Goal: Task Accomplishment & Management: Use online tool/utility

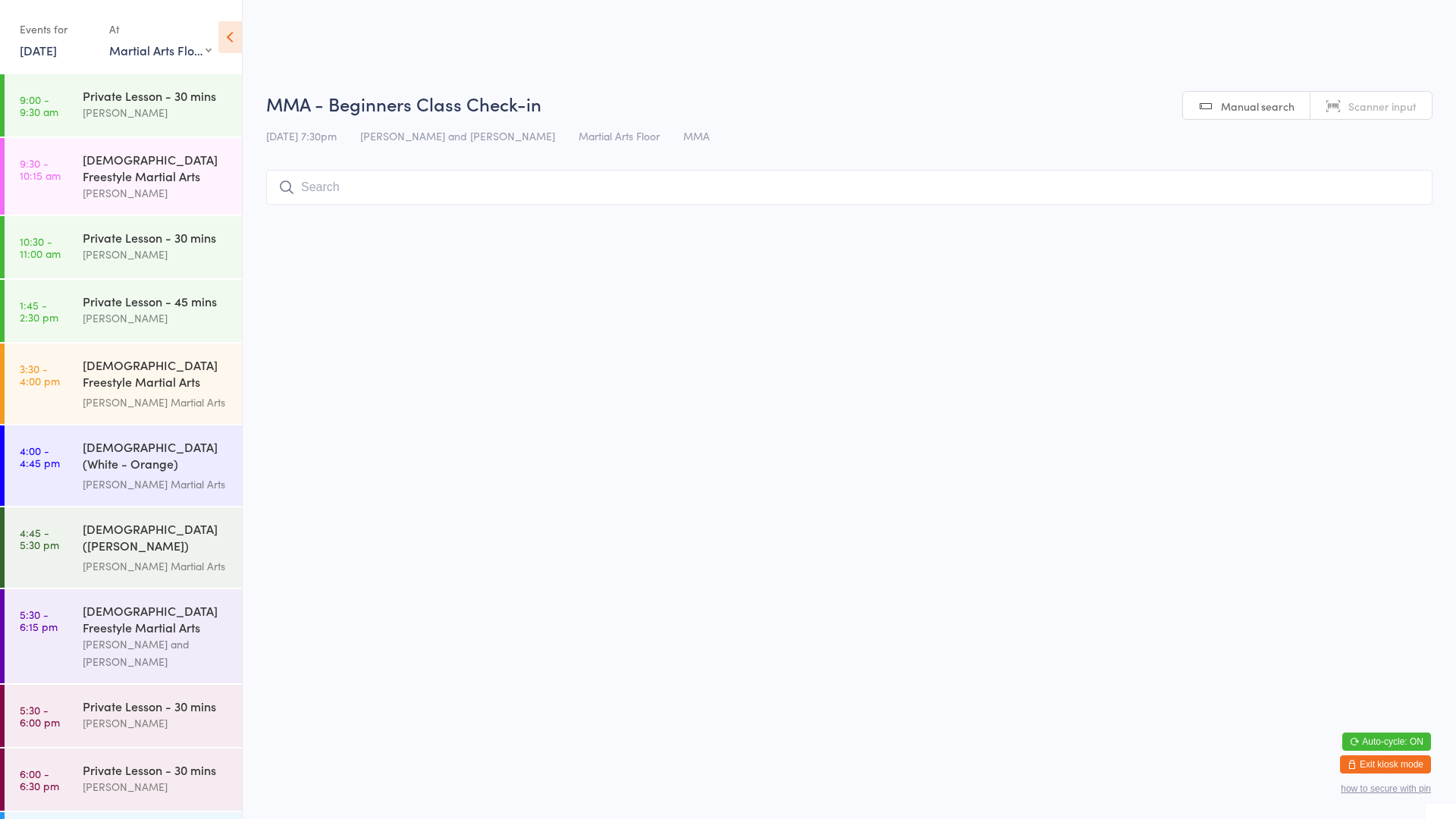
select select "0"
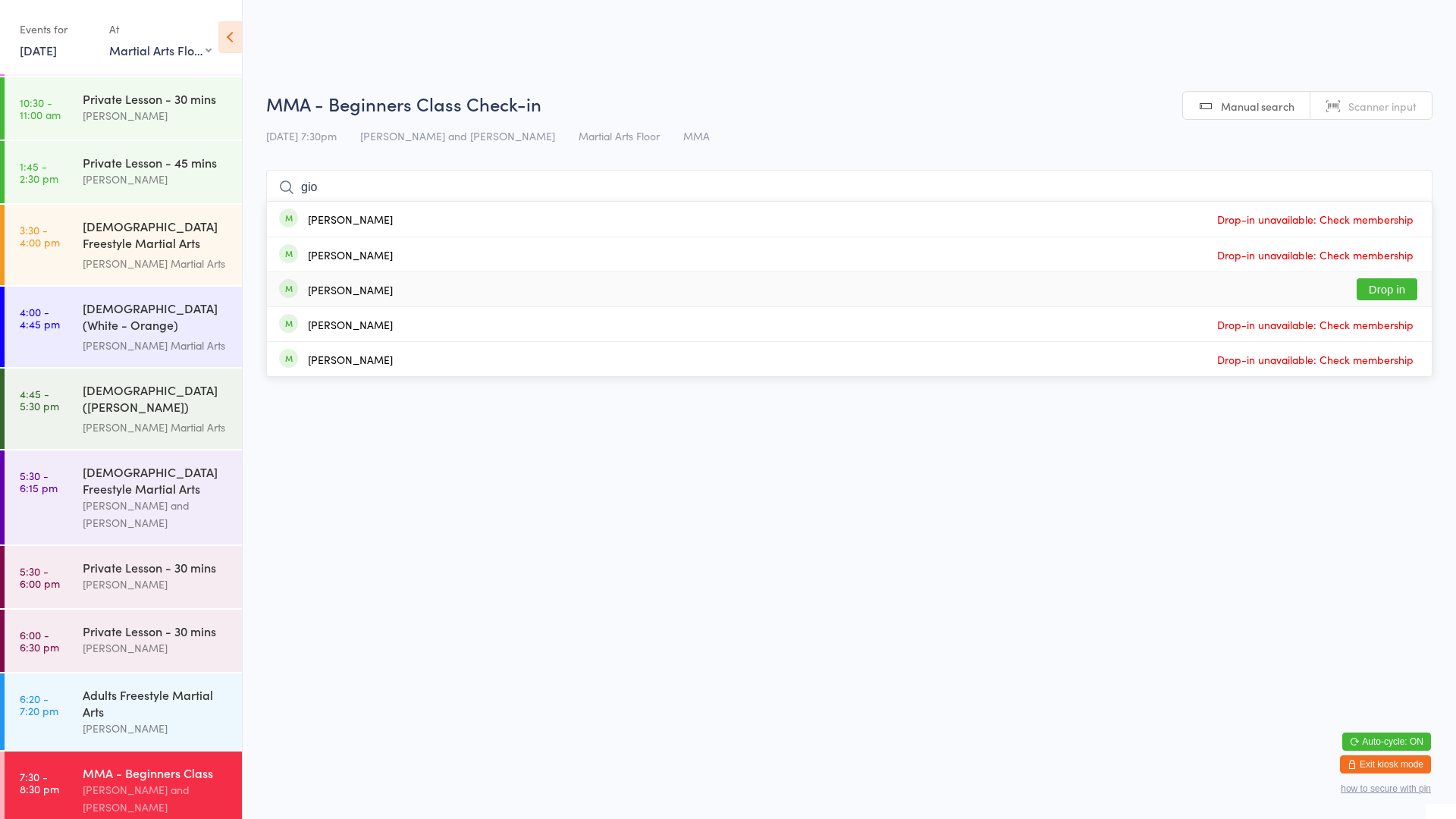
type input "gio"
click at [1398, 293] on button "Drop in" at bounding box center [1387, 289] width 61 height 22
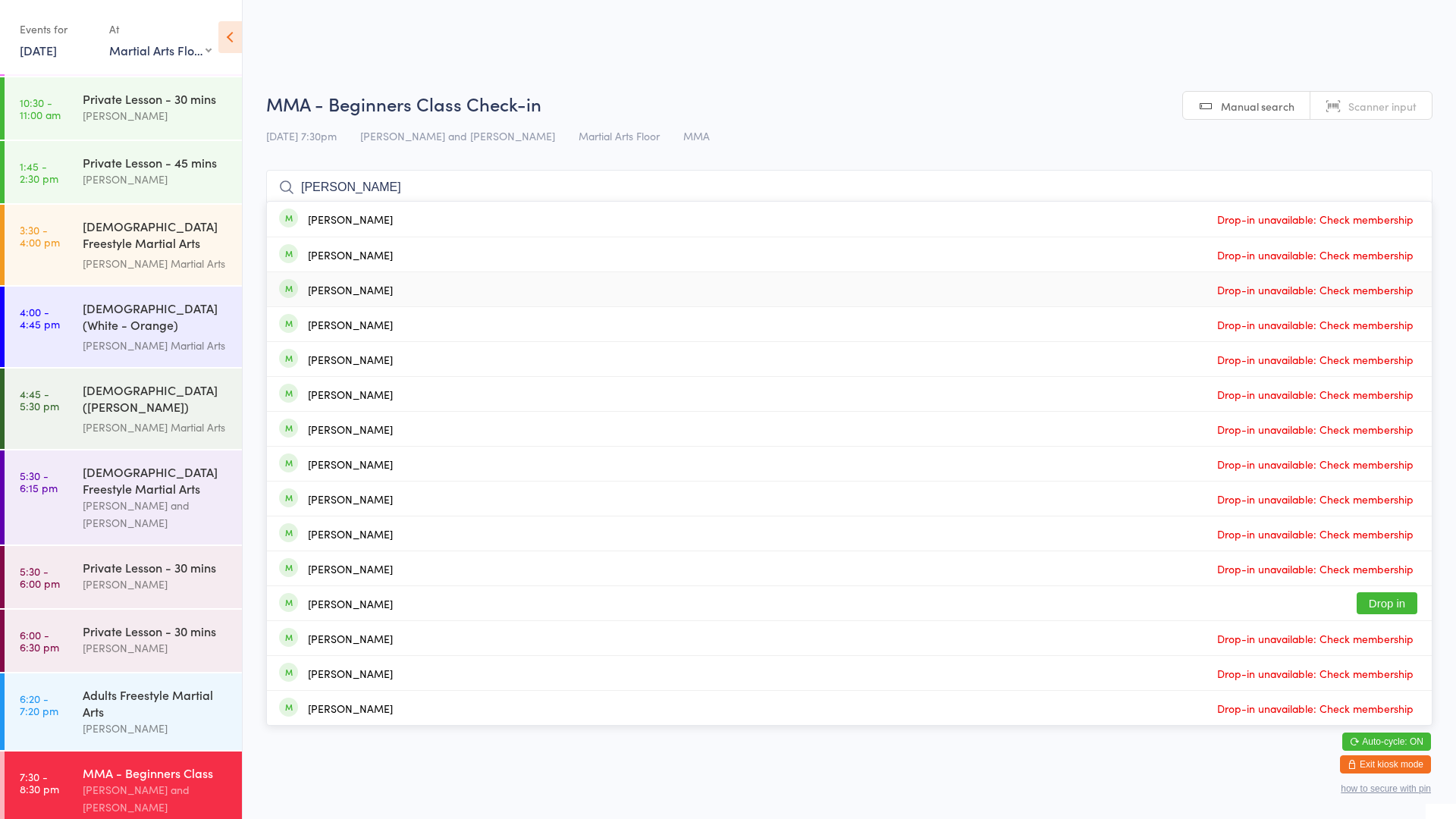
type input "[PERSON_NAME]"
click at [1379, 606] on button "Drop in" at bounding box center [1387, 603] width 61 height 22
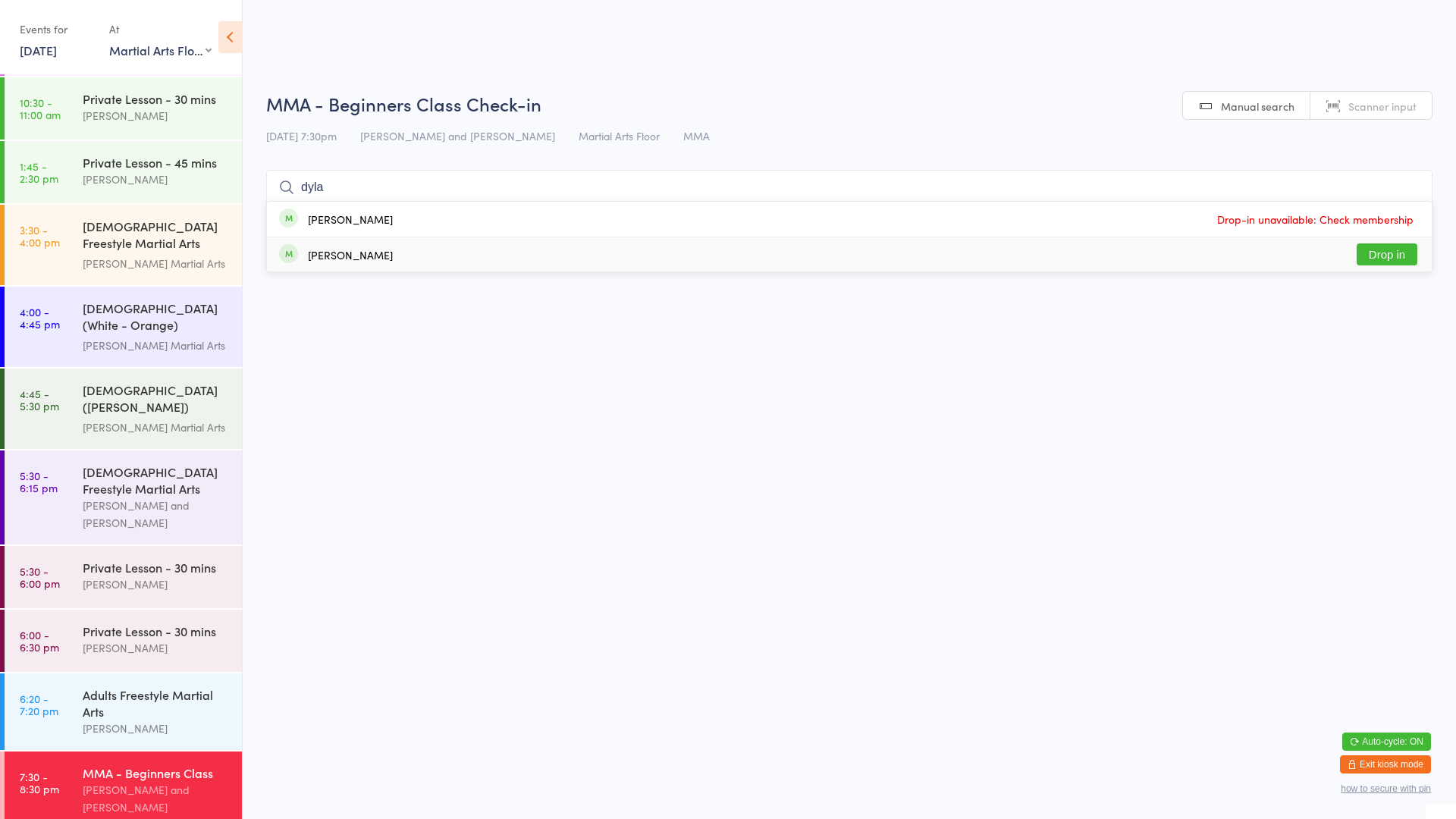
type input "dyla"
click at [1381, 256] on button "Drop in" at bounding box center [1387, 255] width 61 height 22
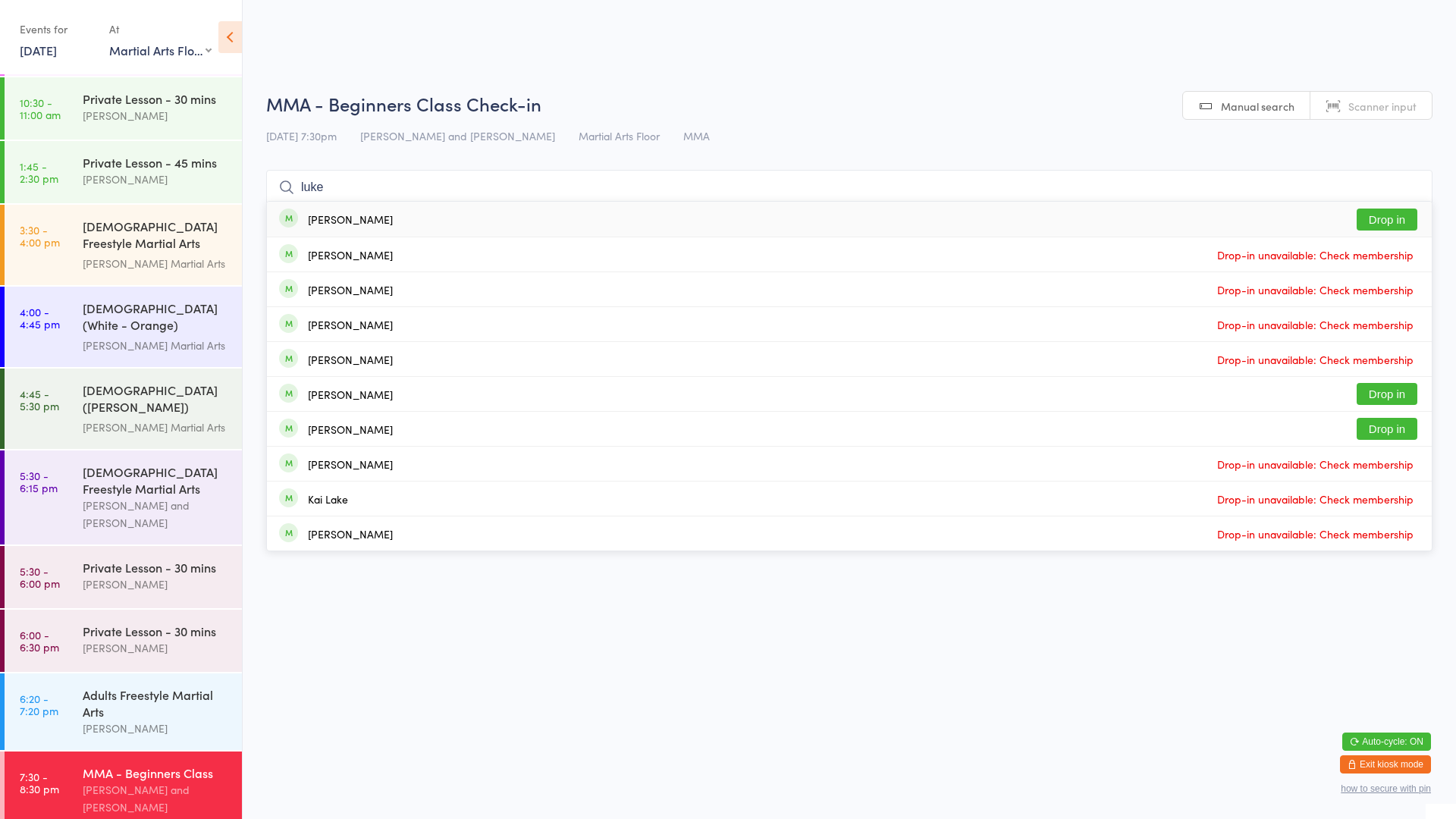
type input "luke"
click at [366, 220] on div "[PERSON_NAME] Drop in" at bounding box center [849, 220] width 1165 height 35
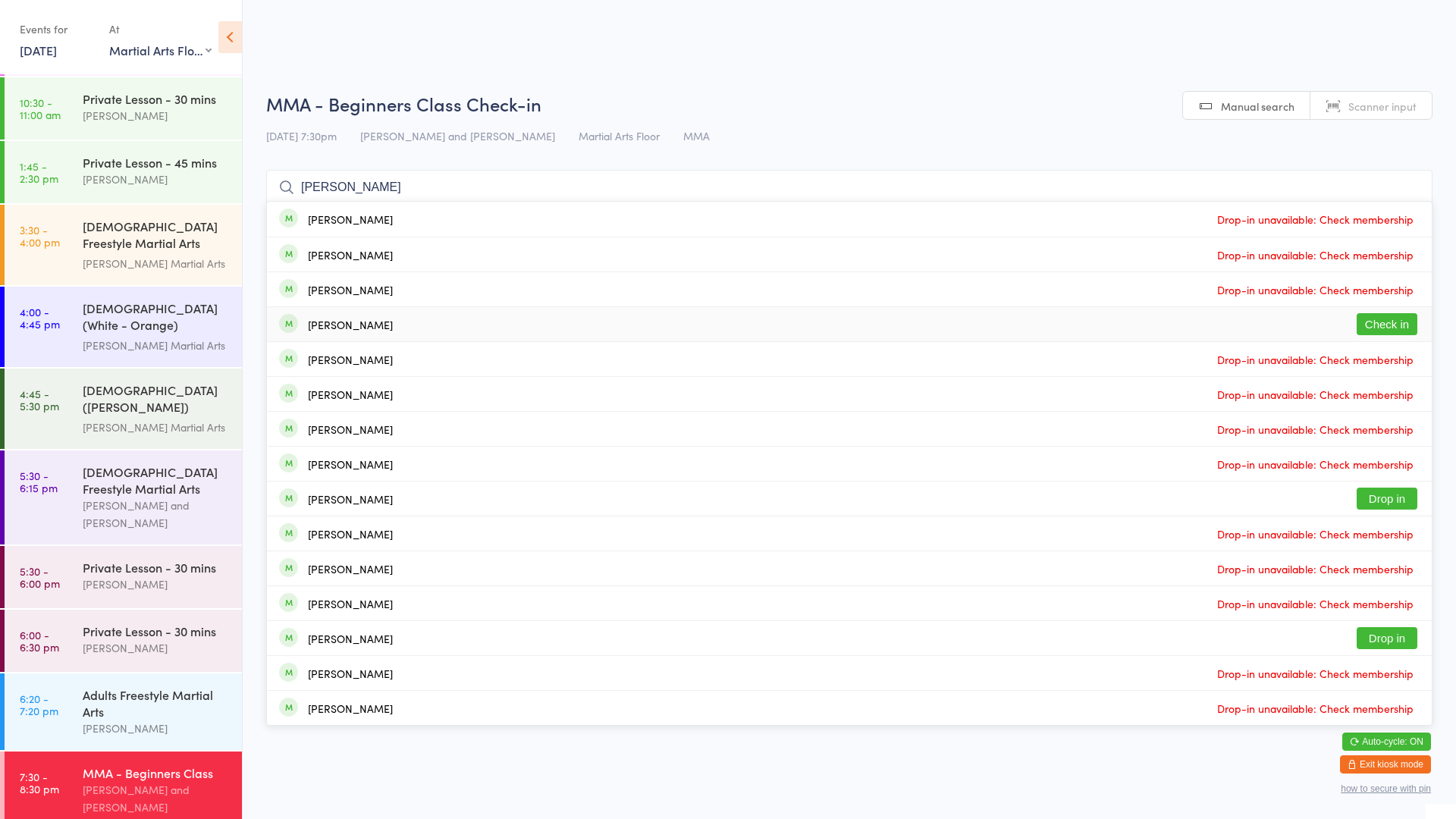
type input "[PERSON_NAME]"
click at [1409, 321] on button "Check in" at bounding box center [1387, 324] width 61 height 22
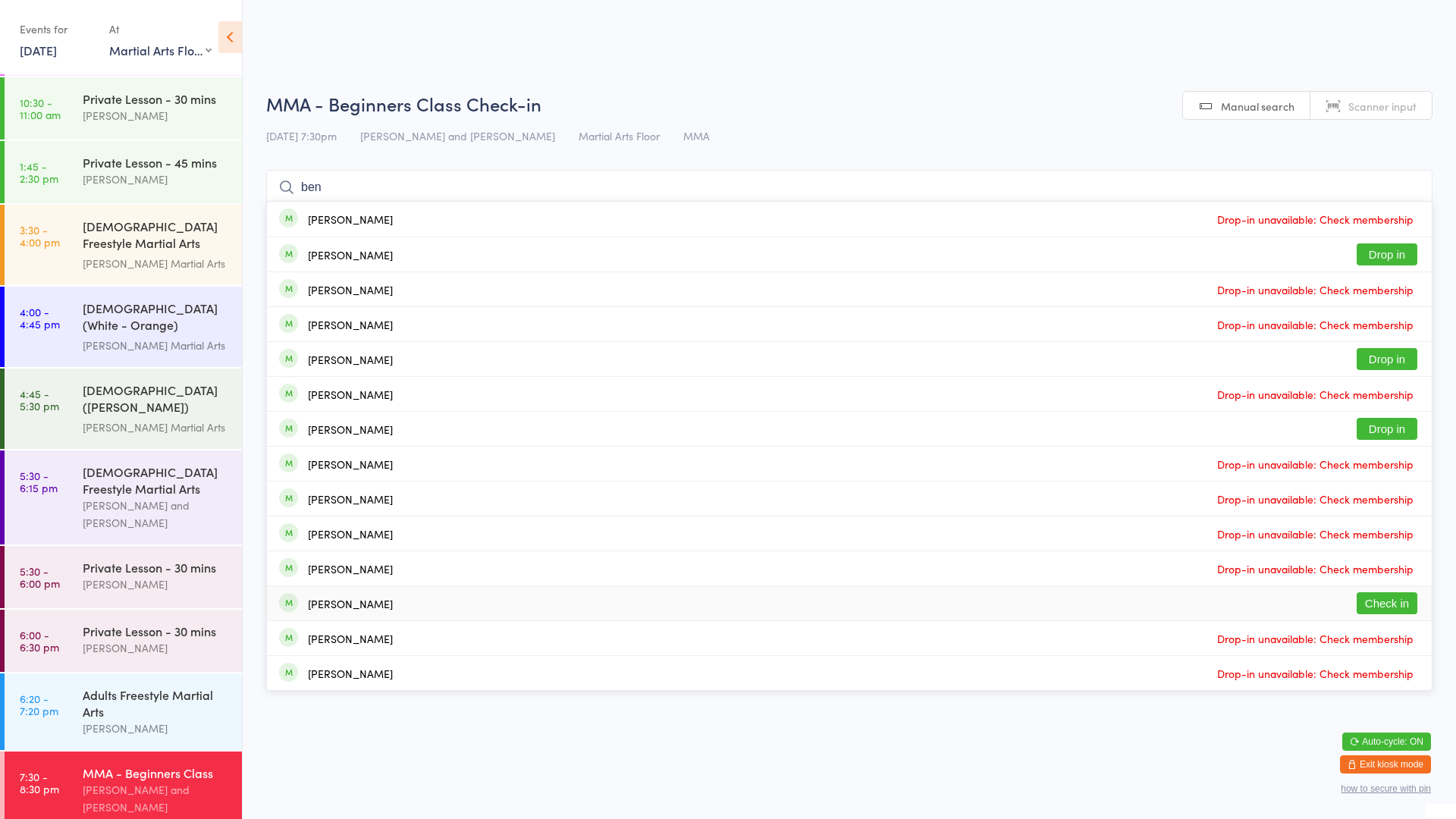
type input "ben"
click at [1413, 601] on button "Check in" at bounding box center [1387, 603] width 61 height 22
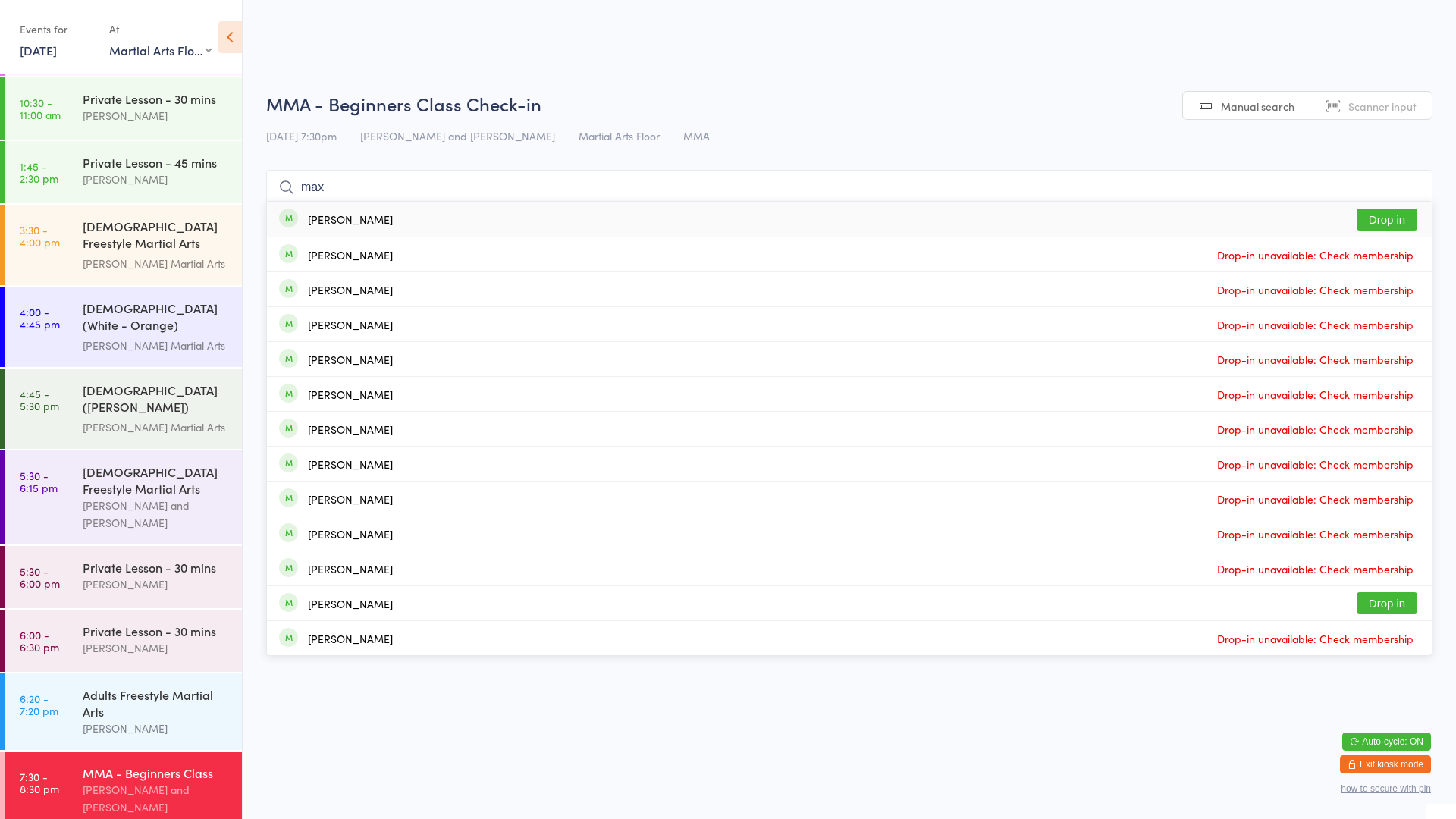
type input "max"
click at [1382, 214] on button "Drop in" at bounding box center [1387, 220] width 61 height 22
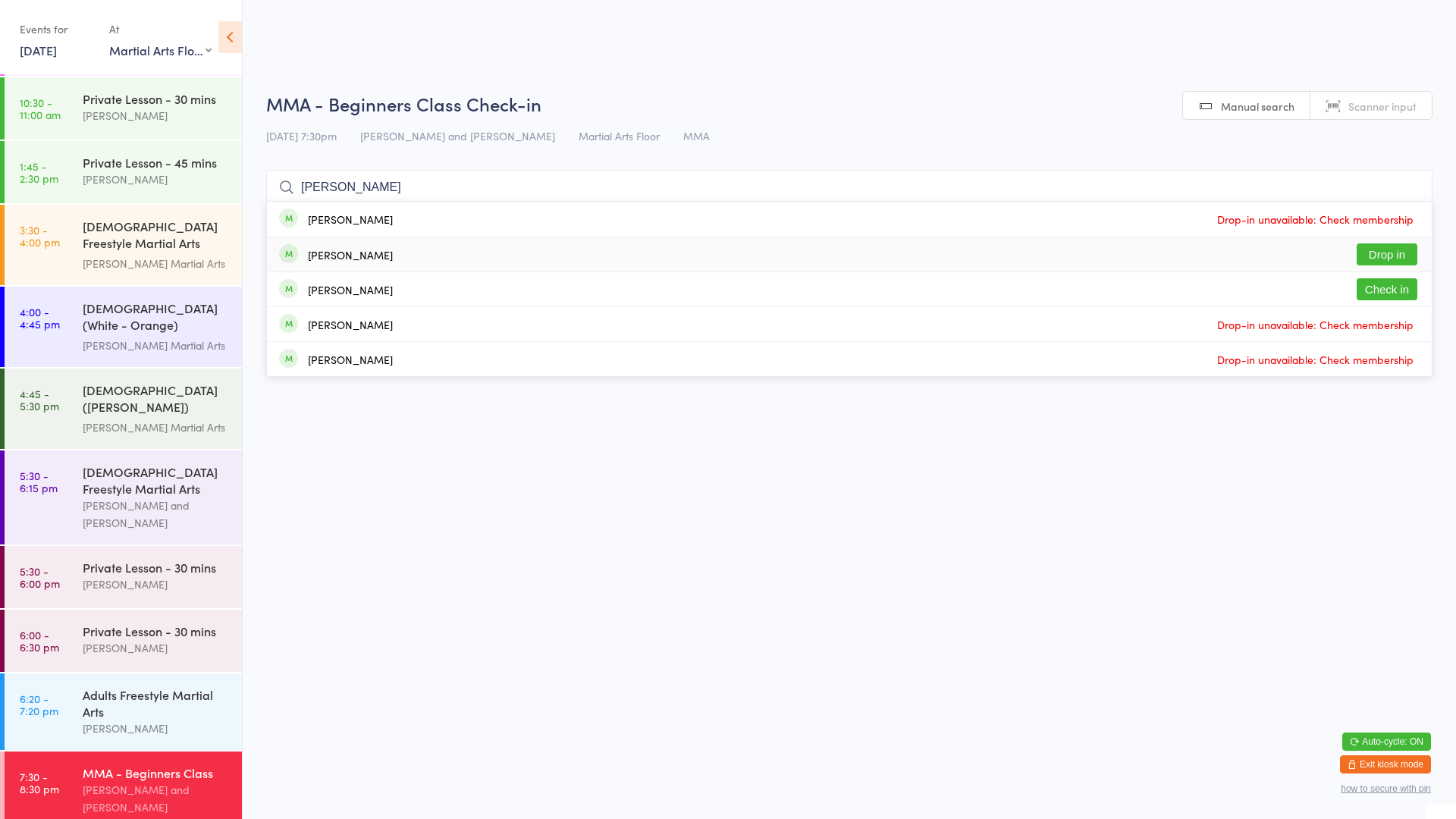
type input "[PERSON_NAME]"
click at [418, 258] on div "[PERSON_NAME] Drop in" at bounding box center [849, 254] width 1165 height 34
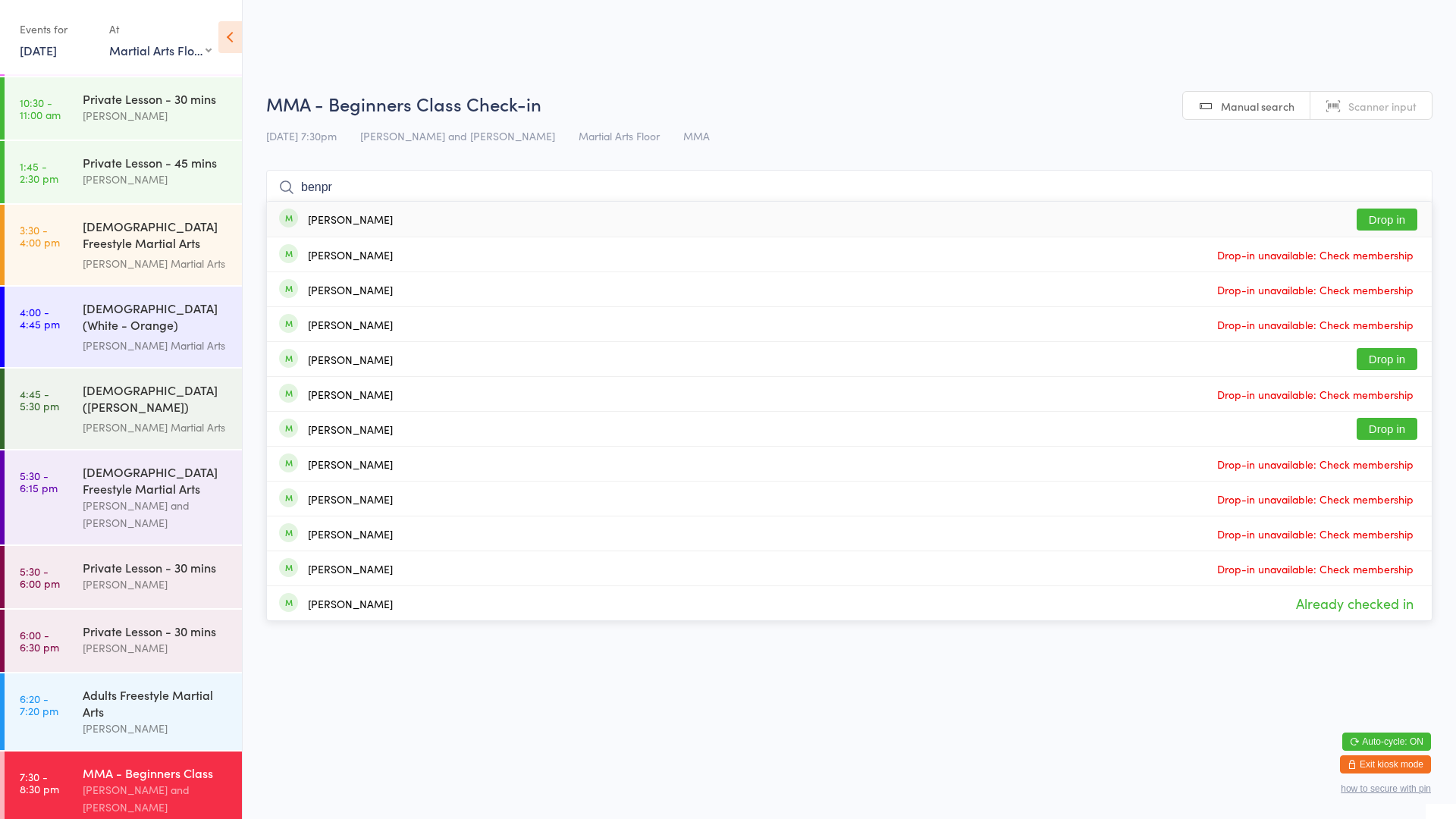
type input "benpr"
click at [1371, 221] on button "Drop in" at bounding box center [1387, 220] width 61 height 22
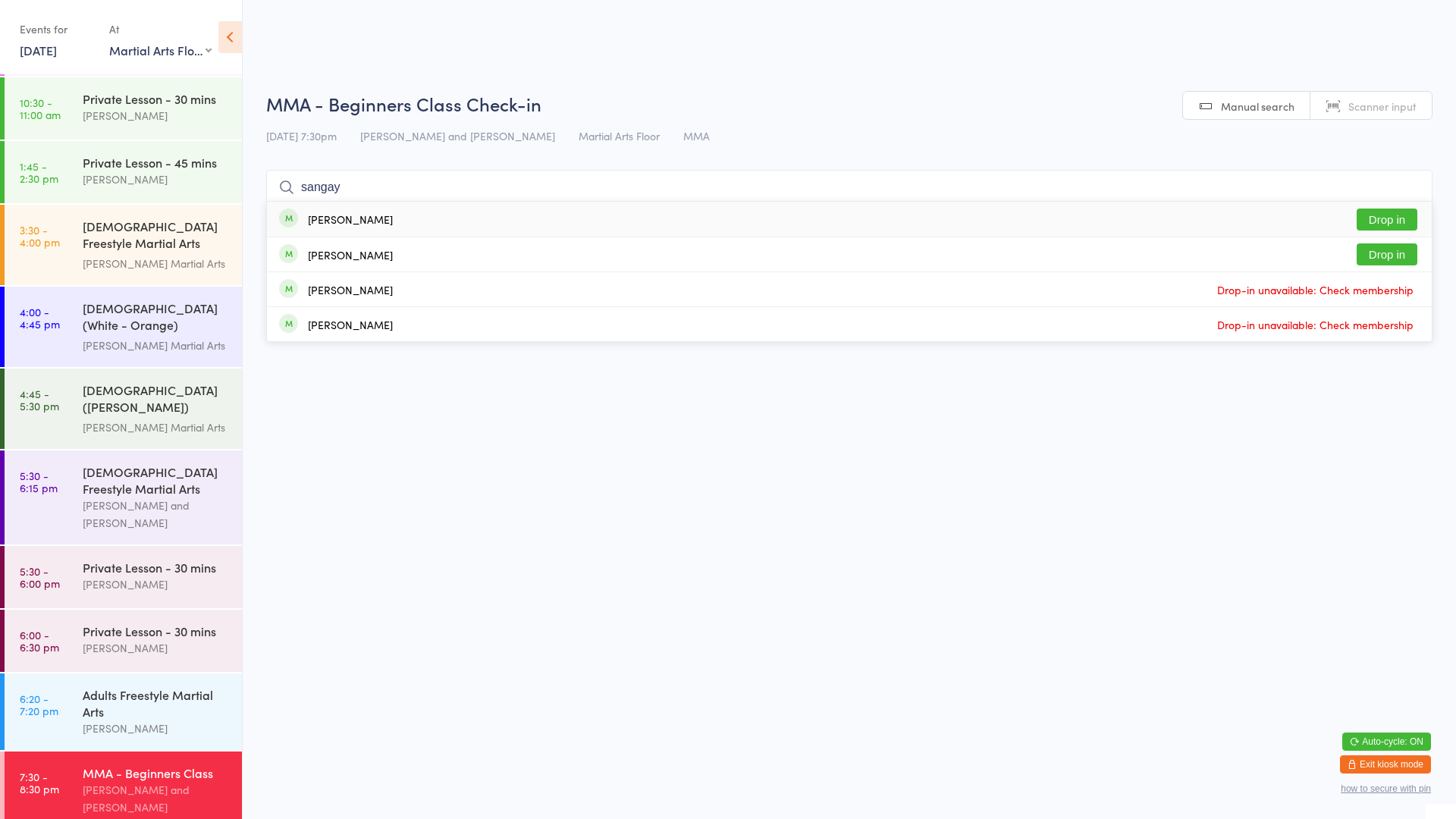
type input "sangay"
click at [1393, 220] on button "Drop in" at bounding box center [1387, 220] width 61 height 22
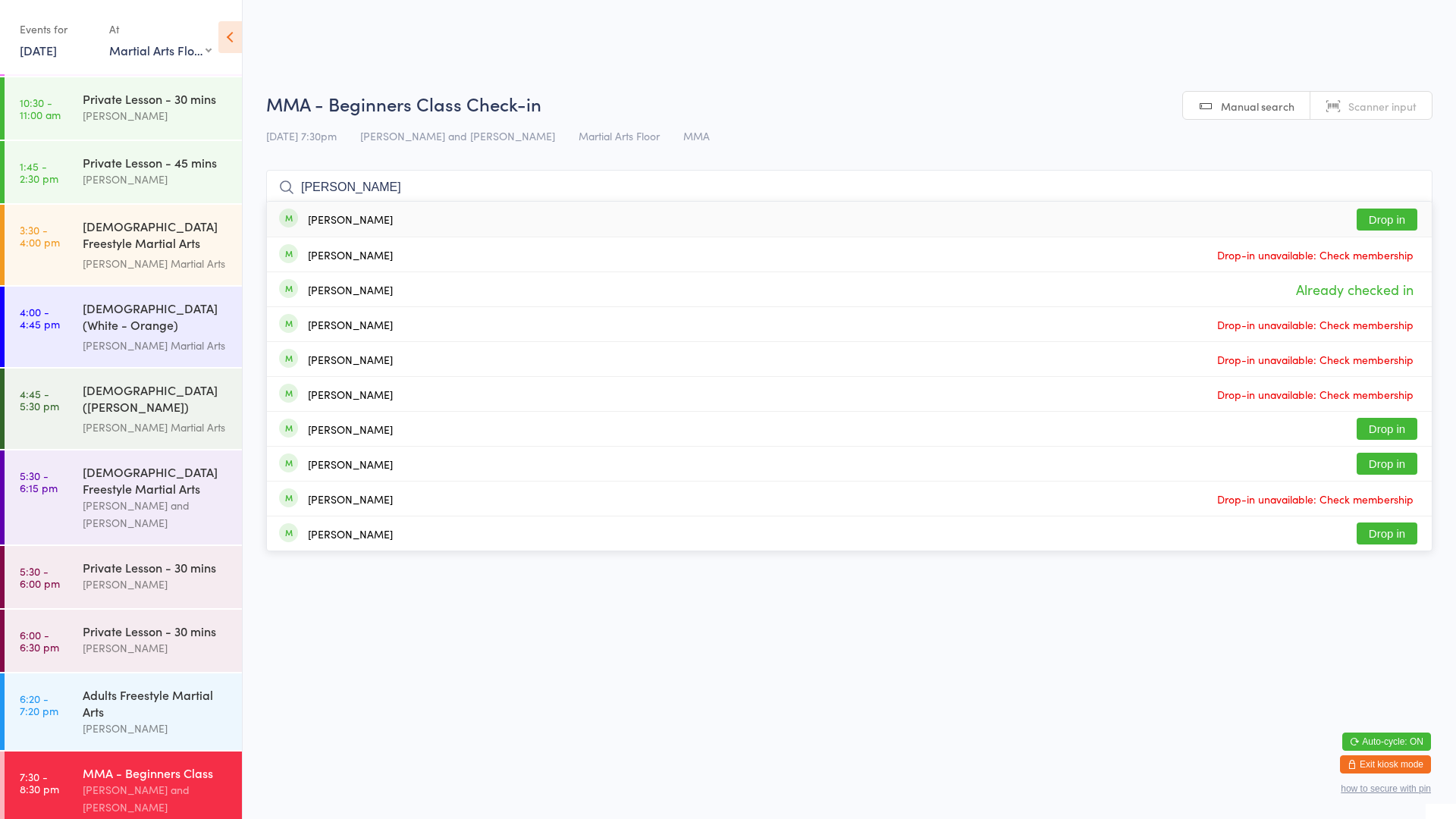
type input "[PERSON_NAME]"
click at [1389, 221] on button "Drop in" at bounding box center [1387, 220] width 61 height 22
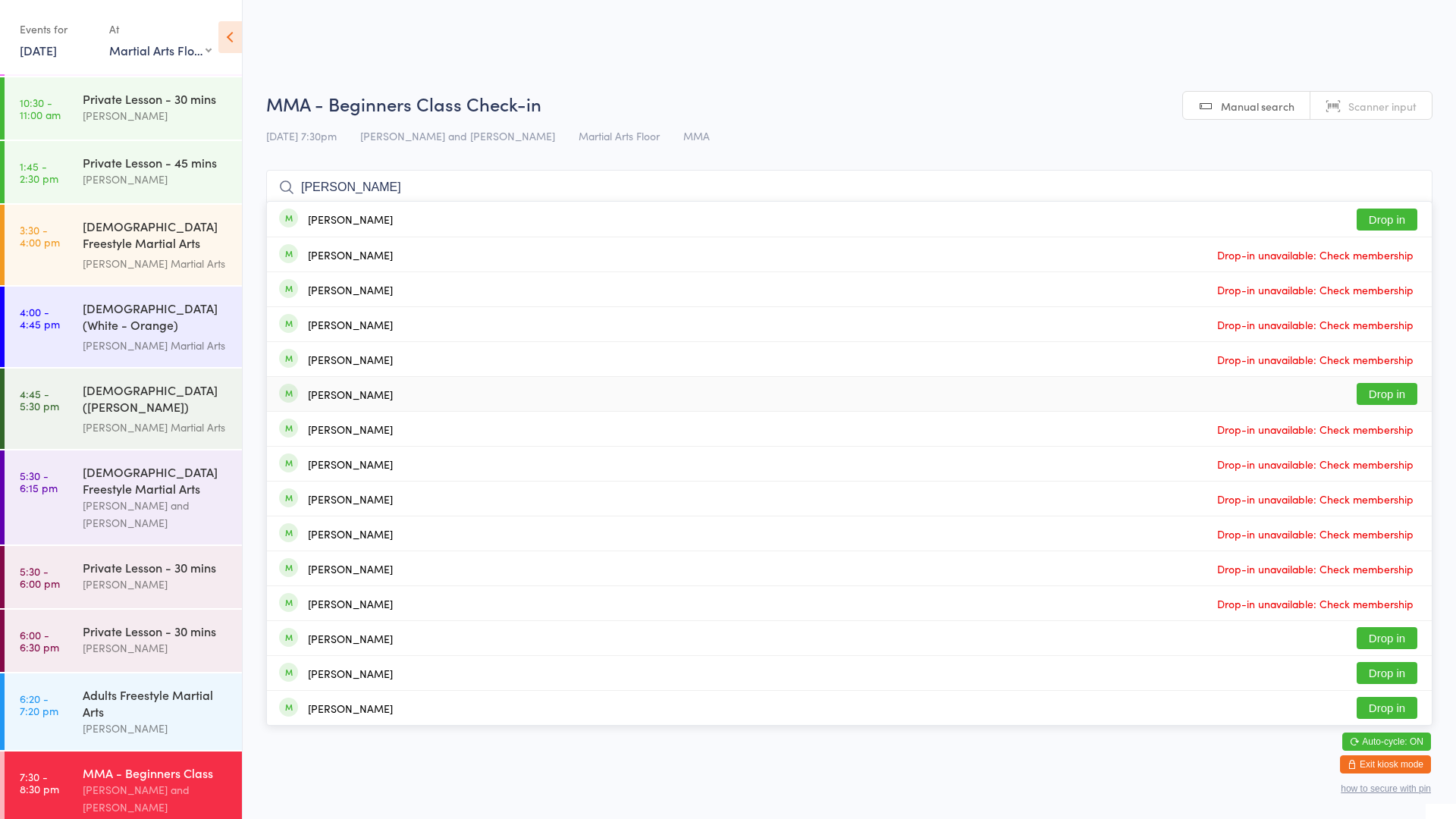
type input "[PERSON_NAME]"
click at [1386, 390] on button "Drop in" at bounding box center [1387, 394] width 61 height 22
